Goal: Task Accomplishment & Management: Use online tool/utility

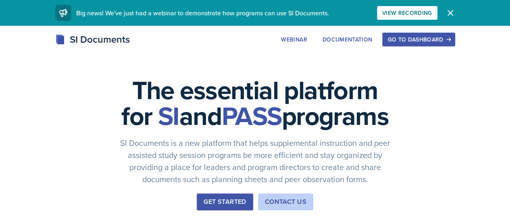
click at [446, 41] on div "Go to Dashboard" at bounding box center [419, 39] width 62 height 6
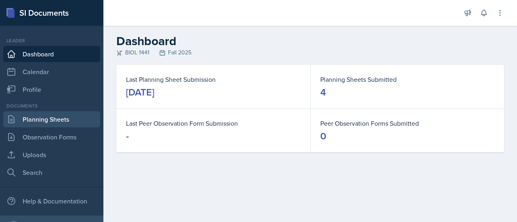
click at [41, 119] on link "Planning Sheets" at bounding box center [51, 119] width 97 height 16
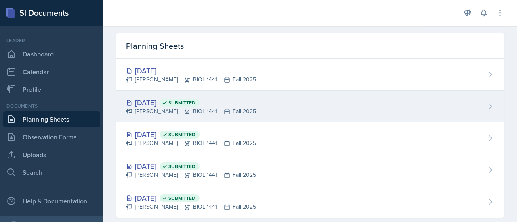
scroll to position [37, 0]
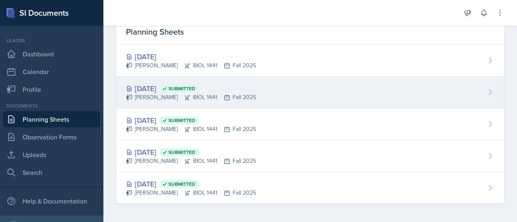
click at [162, 91] on div "[DATE] Submitted" at bounding box center [191, 88] width 130 height 11
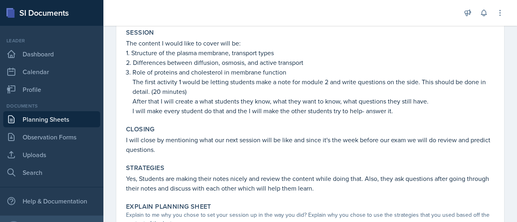
scroll to position [165, 0]
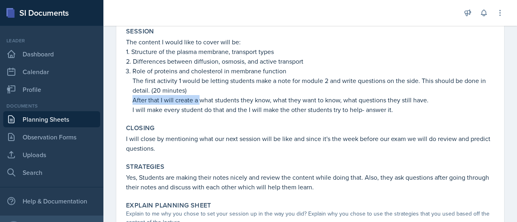
drag, startPoint x: 199, startPoint y: 100, endPoint x: 403, endPoint y: 89, distance: 204.5
click at [403, 89] on li "Role of proteins and cholesterol in membrane function The first activity 1 woul…" at bounding box center [313, 90] width 362 height 48
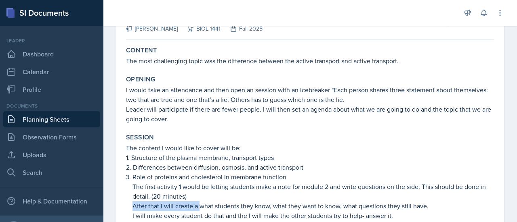
scroll to position [59, 0]
